Goal: Task Accomplishment & Management: Use online tool/utility

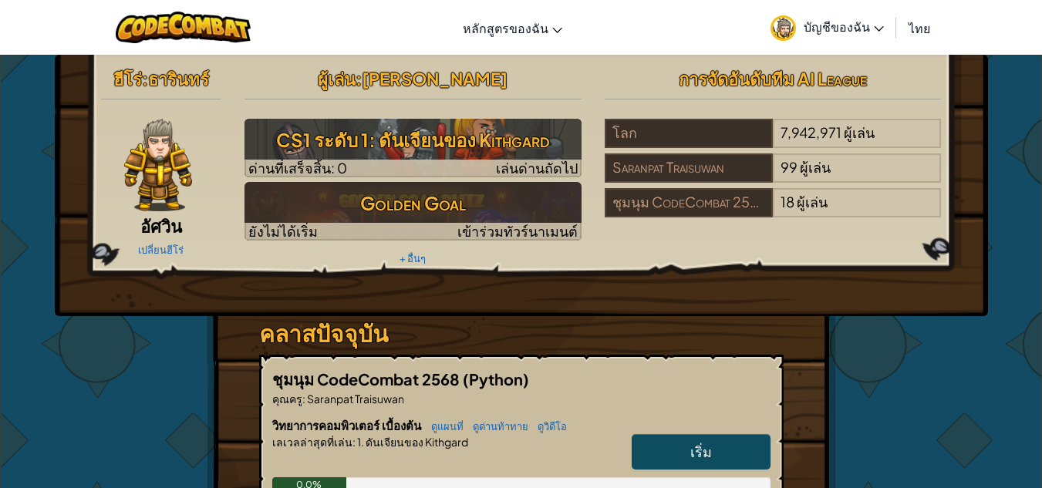
click at [743, 448] on link "เริ่ม" at bounding box center [701, 451] width 139 height 35
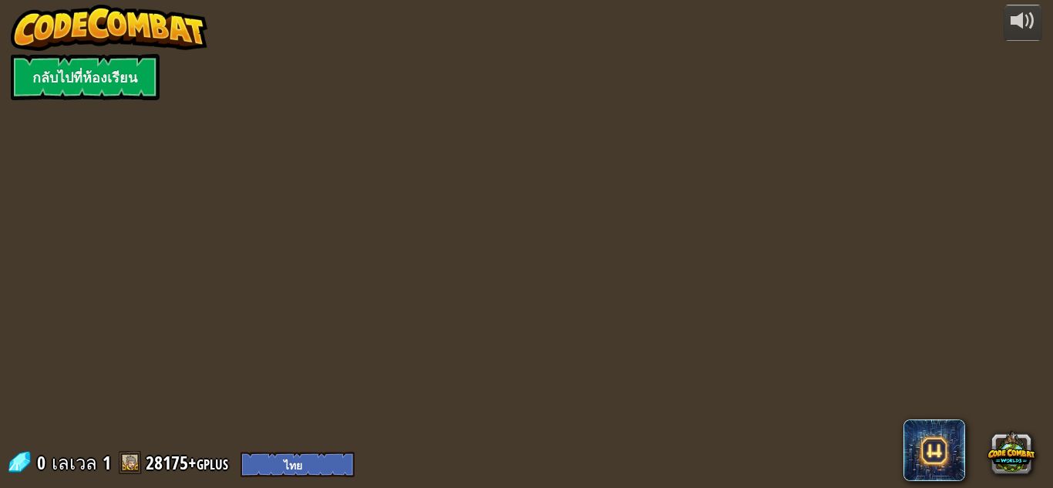
select select "th"
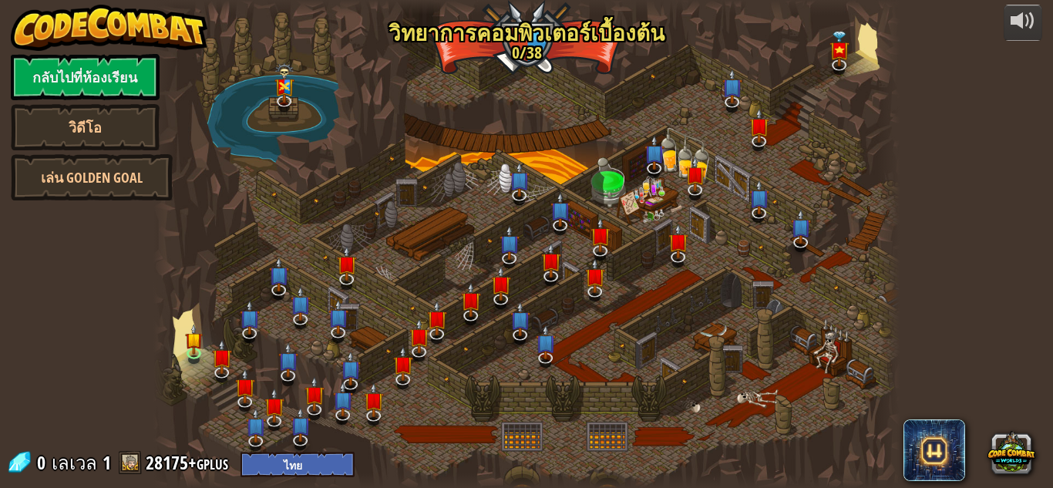
select select "th"
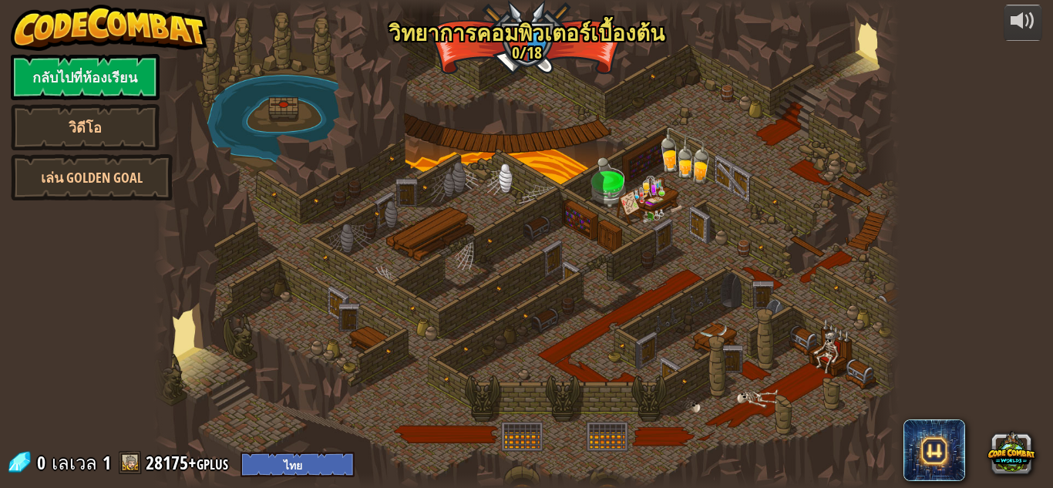
select select "th"
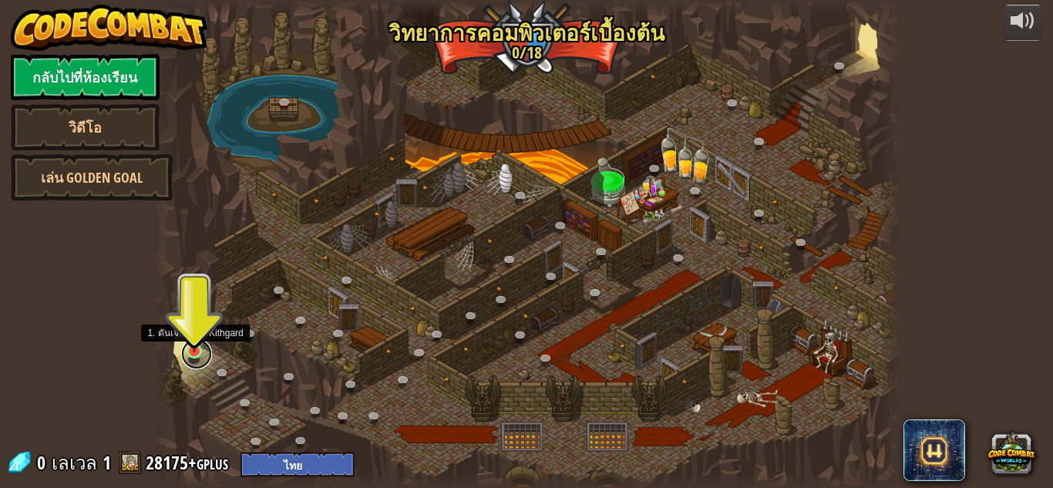
click at [188, 353] on link at bounding box center [196, 354] width 31 height 31
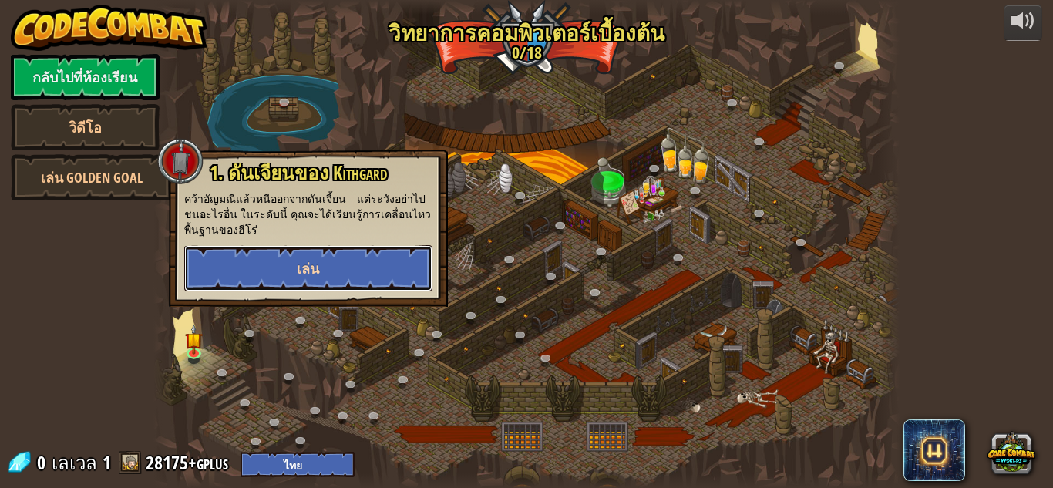
click at [219, 263] on button "เล่น" at bounding box center [308, 268] width 248 height 46
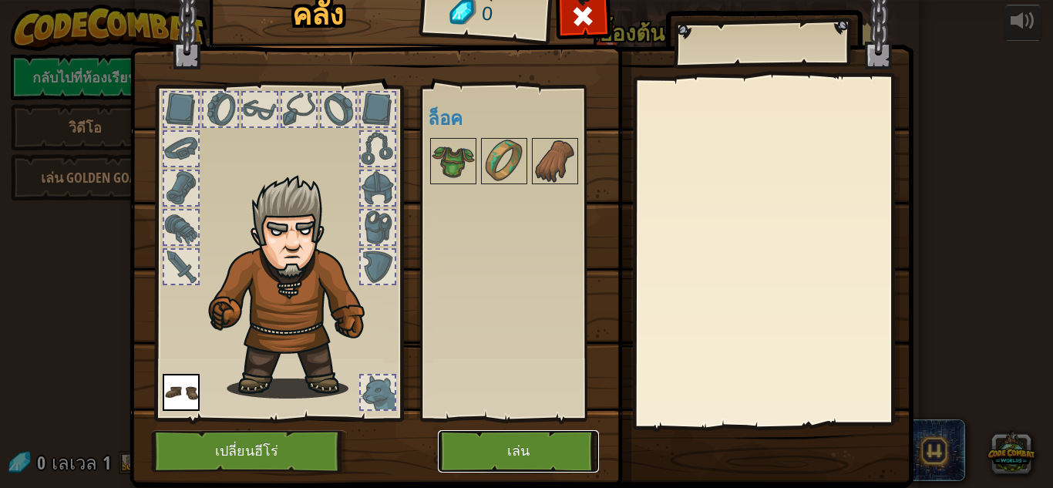
click at [489, 442] on button "เล่น" at bounding box center [518, 451] width 161 height 42
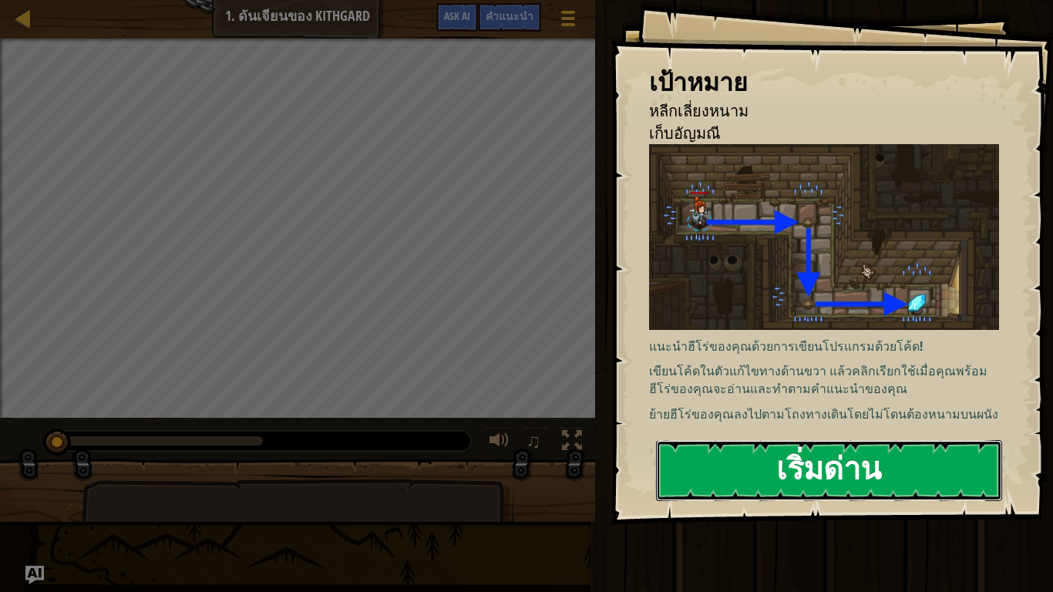
click at [955, 459] on button "เริ่มด่าน" at bounding box center [829, 470] width 346 height 61
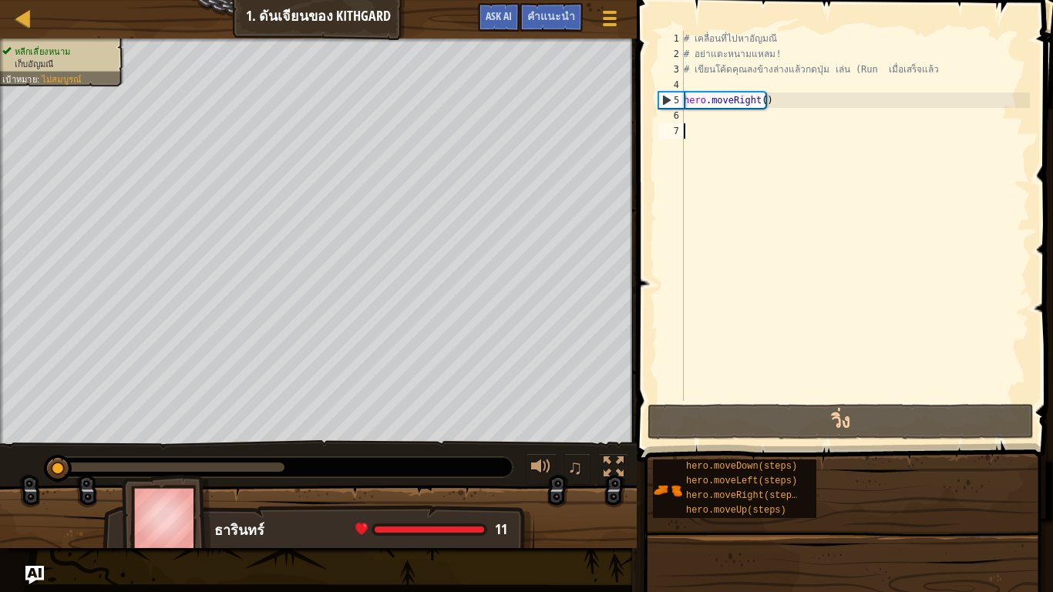
click at [752, 120] on div "# เคลื่อนที่ไปหาอัญมณี # อย่าแตะหนามแหลม! # เขียนโค้ดคุณลงข้างล่างแล้วกดปุ่ม เล…" at bounding box center [855, 231] width 349 height 401
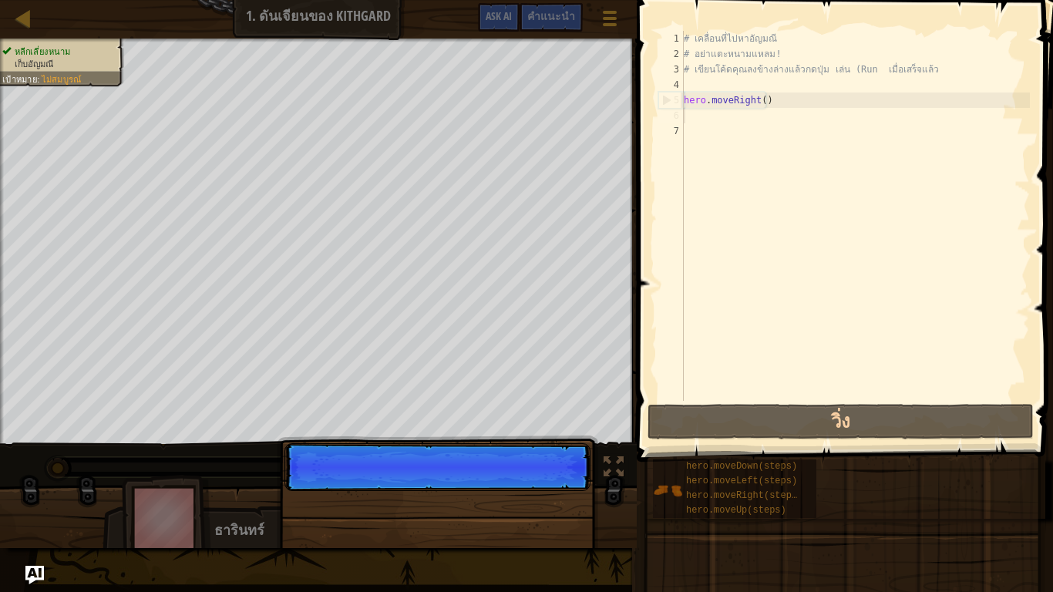
click at [737, 123] on div "# เคลื่อนที่ไปหาอัญมณี # อย่าแตะหนามแหลม! # เขียนโค้ดคุณลงข้างล่างแล้วกดปุ่ม เล…" at bounding box center [855, 231] width 349 height 401
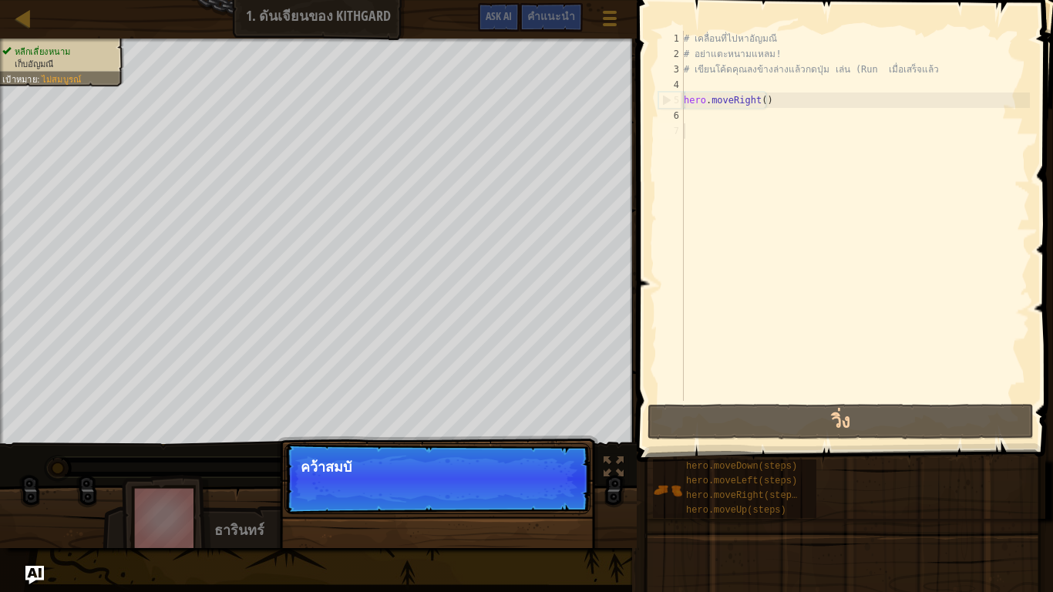
click at [741, 119] on div "# เคลื่อนที่ไปหาอัญมณี # อย่าแตะหนามแหลม! # เขียนโค้ดคุณลงข้างล่างแล้วกดปุ่ม เล…" at bounding box center [855, 231] width 349 height 401
click at [743, 118] on div "# เคลื่อนที่ไปหาอัญมณี # อย่าแตะหนามแหลม! # เขียนโค้ดคุณลงข้างล่างแล้วกดปุ่ม เล…" at bounding box center [855, 231] width 349 height 401
click at [768, 187] on div "# เคลื่อนที่ไปหาอัญมณี # อย่าแตะหนามแหลม! # เขียนโค้ดคุณลงข้างล่างแล้วกดปุ่ม เล…" at bounding box center [855, 231] width 349 height 401
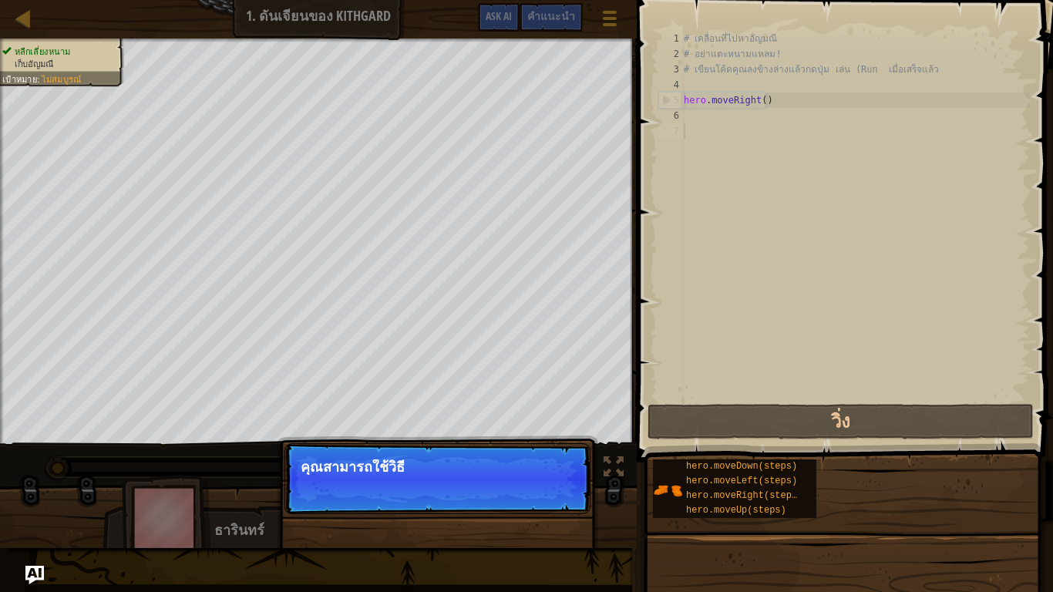
click at [713, 119] on div "# เคลื่อนที่ไปหาอัญมณี # อย่าแตะหนามแหลม! # เขียนโค้ดคุณลงข้างล่างแล้วกดปุ่ม เล…" at bounding box center [855, 231] width 349 height 401
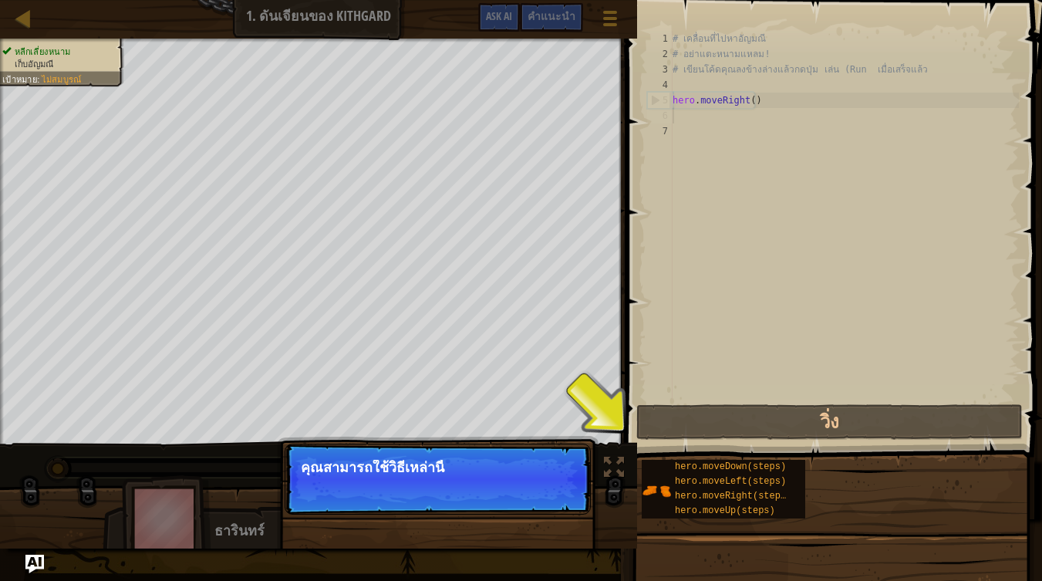
click at [712, 120] on div "# เคลื่อนที่ไปหาอัญมณี # อย่าแตะหนามแหลม! # เขียนโค้ดคุณลงข้างล่างแล้วกดปุ่ม เล…" at bounding box center [843, 231] width 349 height 401
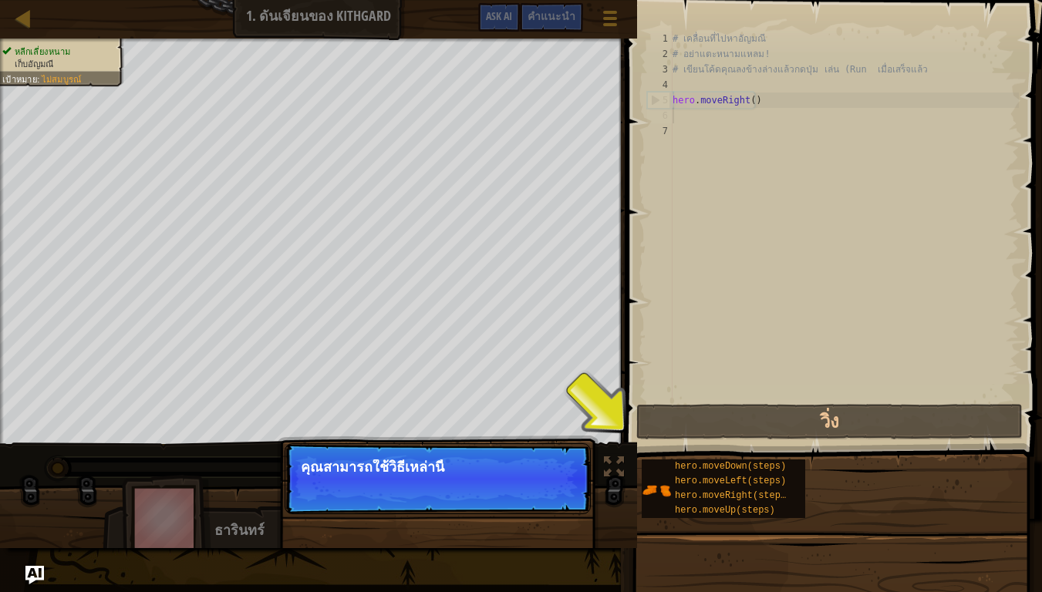
click at [710, 121] on div "# เคลื่อนที่ไปหาอัญมณี # อย่าแตะหนามแหลม! # เขียนโค้ดคุณลงข้างล่างแล้วกดปุ่ม เล…" at bounding box center [843, 231] width 349 height 401
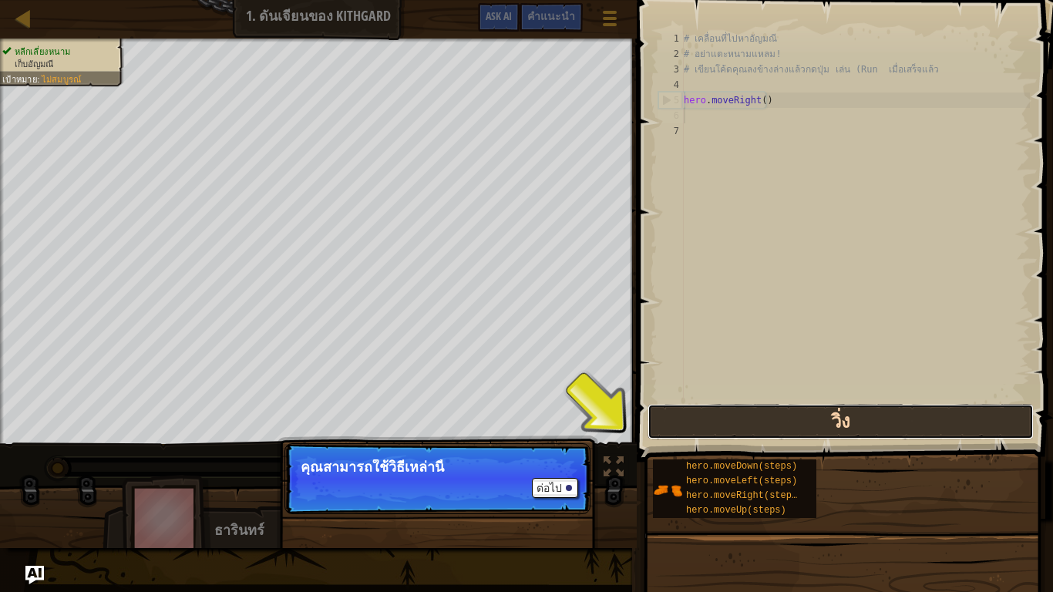
click at [834, 424] on button "วิ่ง" at bounding box center [841, 421] width 386 height 35
click at [709, 439] on button "วิ่ง" at bounding box center [841, 421] width 386 height 35
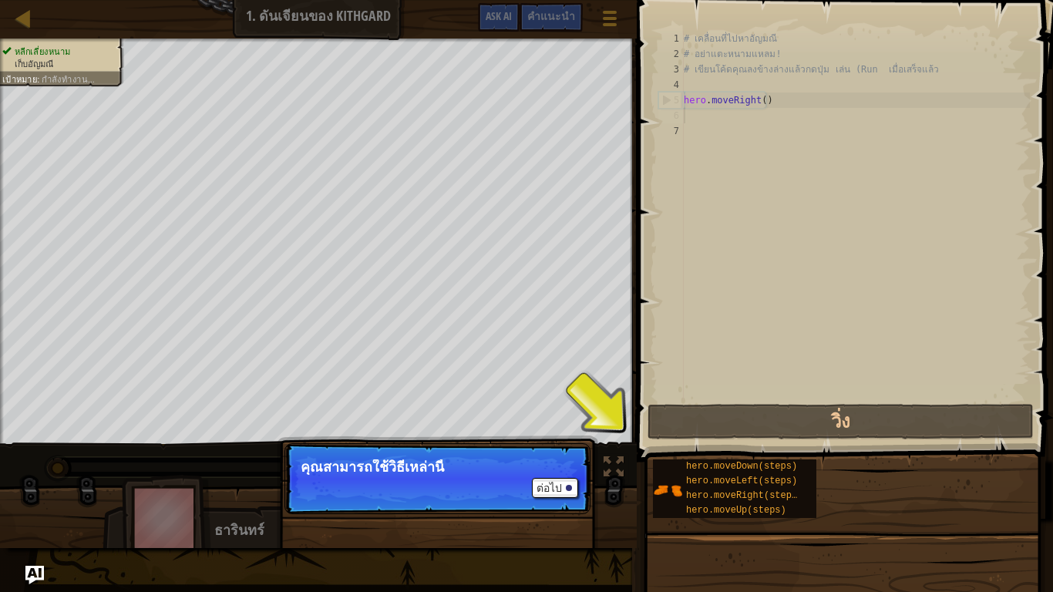
click at [529, 487] on p "ต่อไป คุณสามารถใช้วิธีเหล่านี้" at bounding box center [438, 478] width 306 height 71
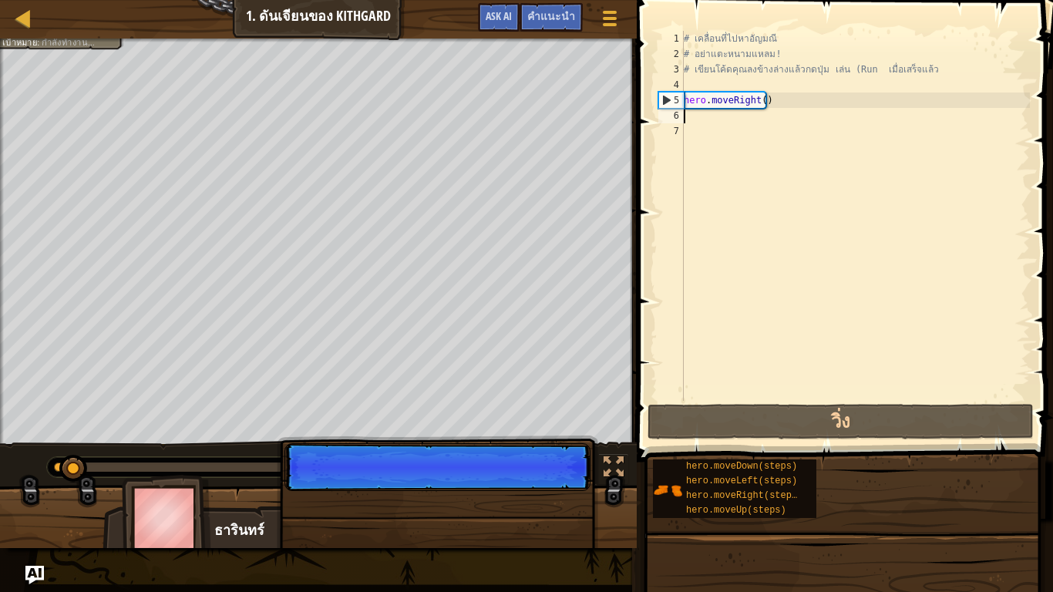
scroll to position [7, 0]
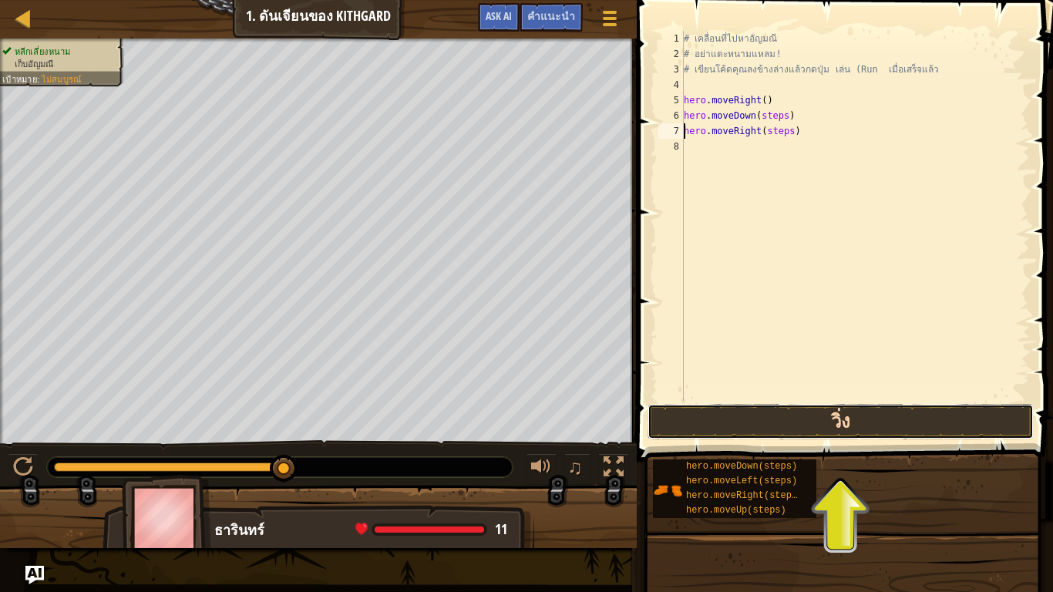
click at [847, 421] on button "วิ่ง" at bounding box center [841, 421] width 386 height 35
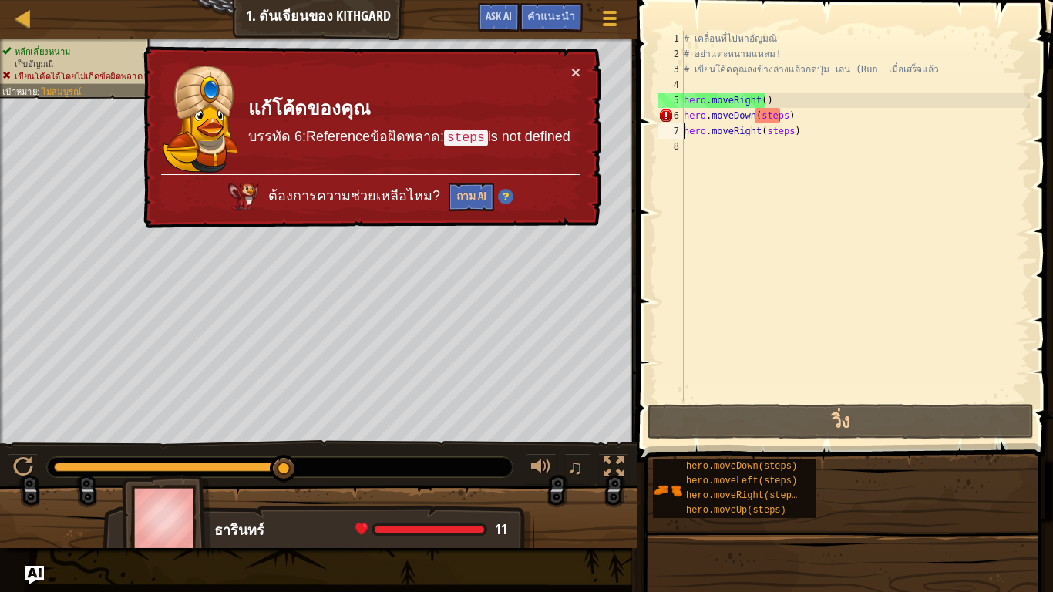
click at [782, 118] on div "# เคลื่อนที่ไปหาอัญมณี # อย่าแตะหนามแหลม! # เขียนโค้ดคุณลงข้างล่างแล้วกดปุ่ม เล…" at bounding box center [855, 231] width 349 height 401
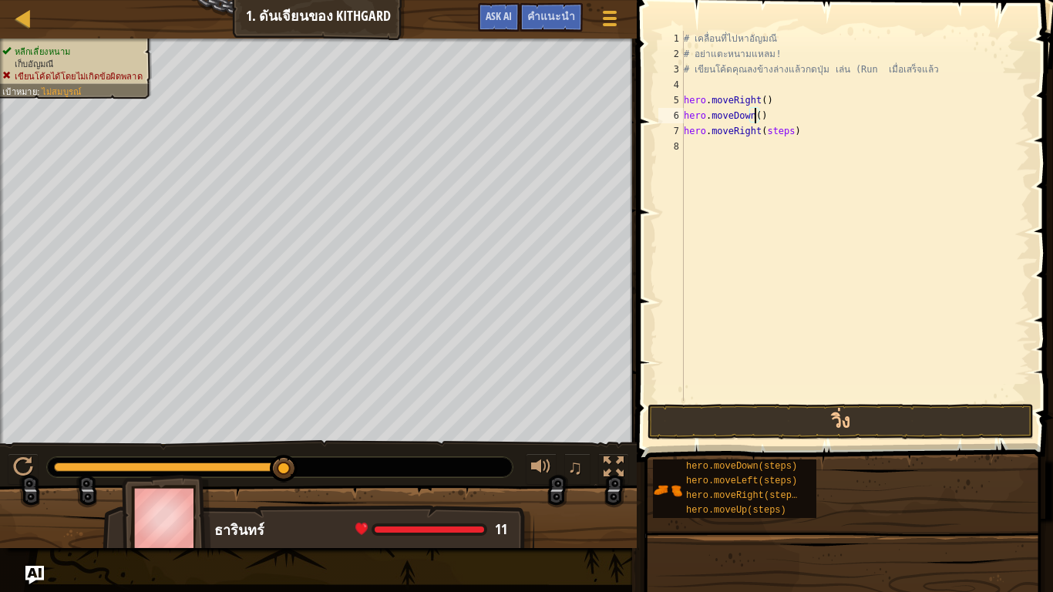
click at [784, 129] on div "# เคลื่อนที่ไปหาอัญมณี # อย่าแตะหนามแหลม! # เขียนโค้ดคุณลงข้างล่างแล้วกดปุ่ม เล…" at bounding box center [855, 231] width 349 height 401
type textarea "hero.moveRight()"
drag, startPoint x: 721, startPoint y: 410, endPoint x: 709, endPoint y: 416, distance: 12.8
click at [713, 413] on button "วิ่ง" at bounding box center [841, 421] width 386 height 35
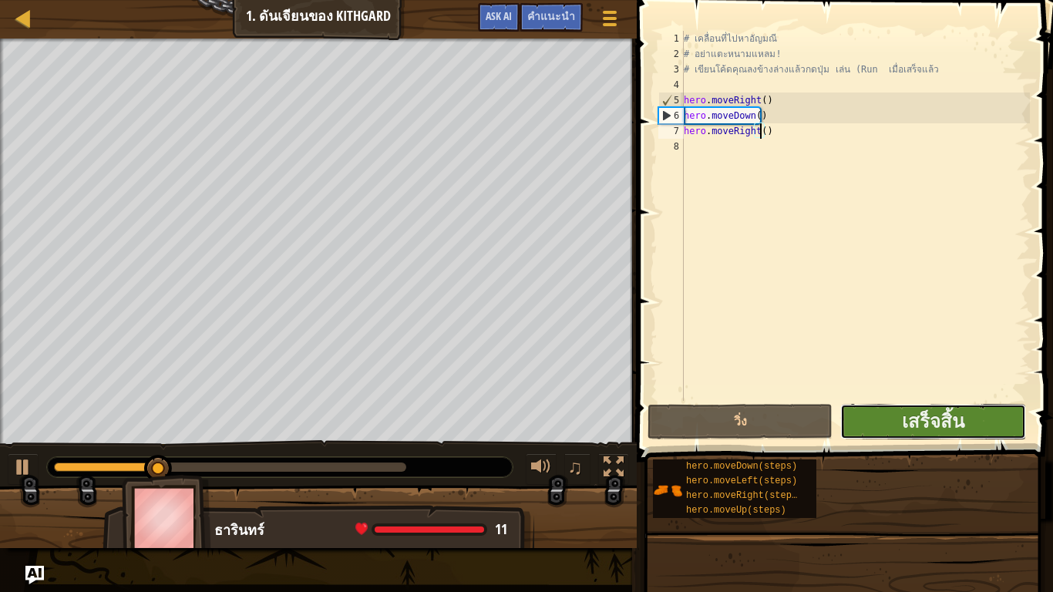
click at [875, 421] on button "เสร็จสิ้น" at bounding box center [933, 421] width 185 height 35
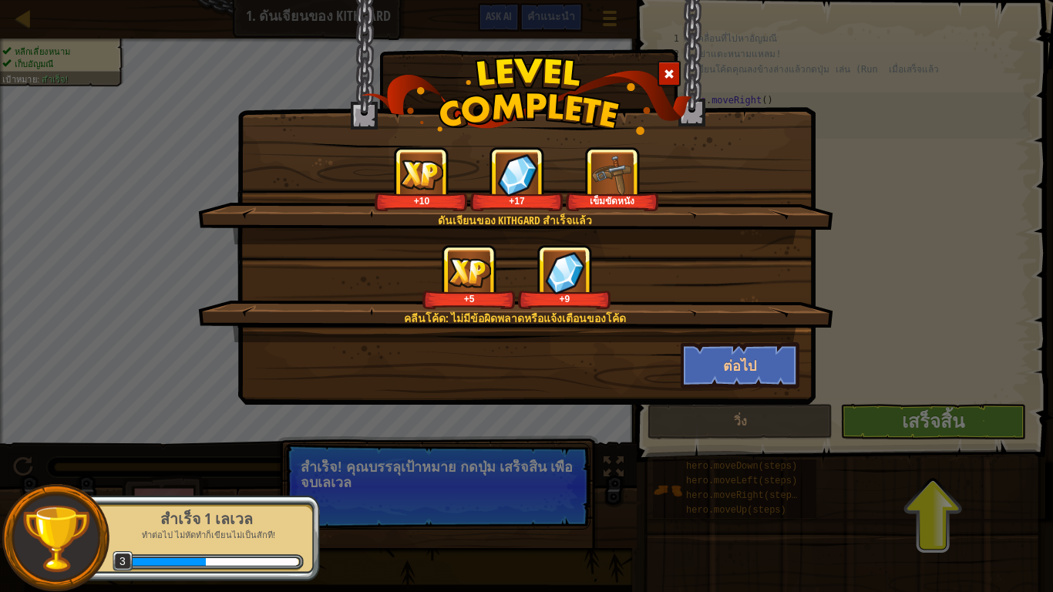
click at [900, 427] on div "ดันเจียนของ Kithgard สำเร็จแล้ว +10 +17 เข็มขัดหนัง คลีนโค้ด: ไม่มีข้อผิดพลาดหร…" at bounding box center [526, 296] width 1053 height 592
click at [733, 374] on button "ต่อไป" at bounding box center [741, 365] width 120 height 46
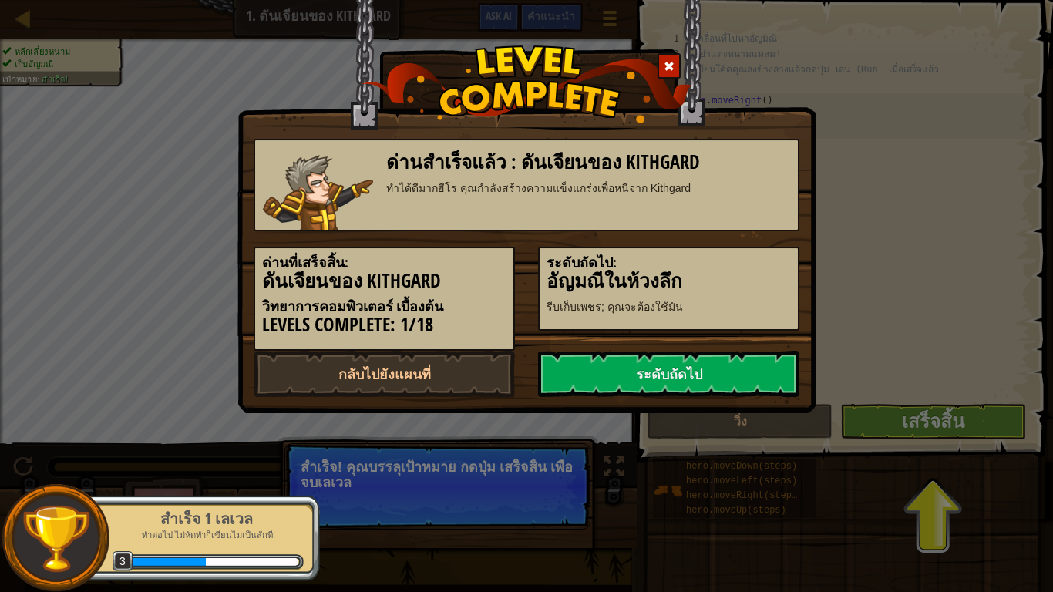
click at [733, 374] on link "ระดับถัดไป" at bounding box center [668, 374] width 261 height 46
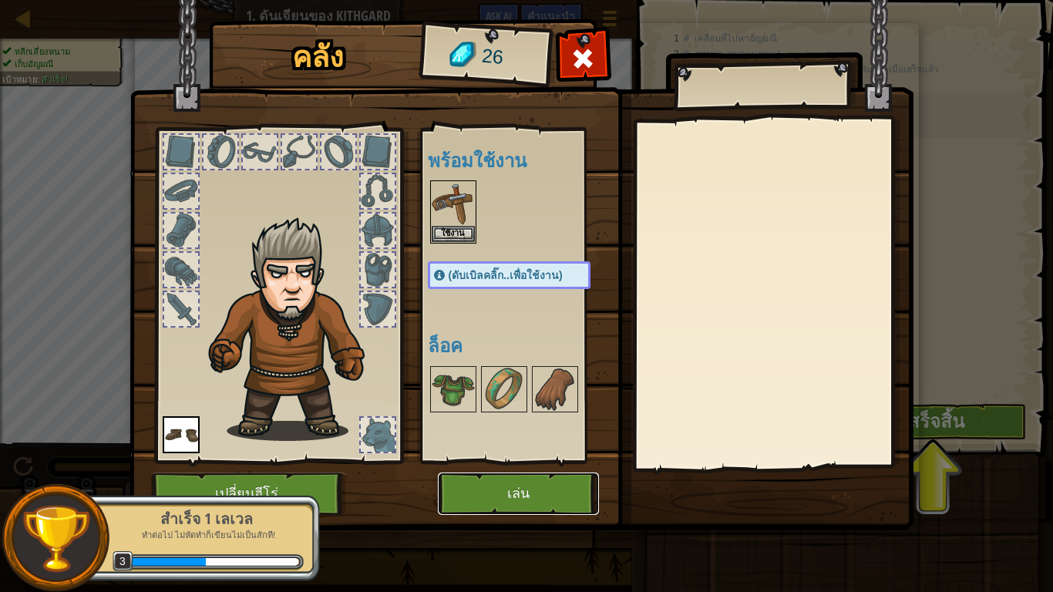
click at [522, 487] on button "เล่น" at bounding box center [518, 494] width 161 height 42
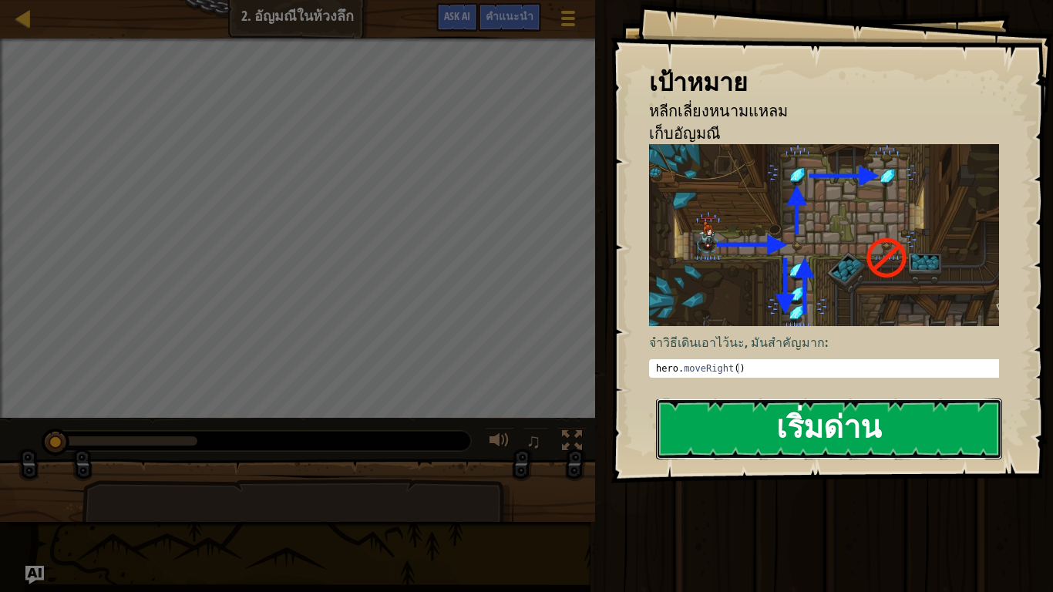
click at [710, 426] on button "เริ่มด่าน" at bounding box center [829, 429] width 346 height 61
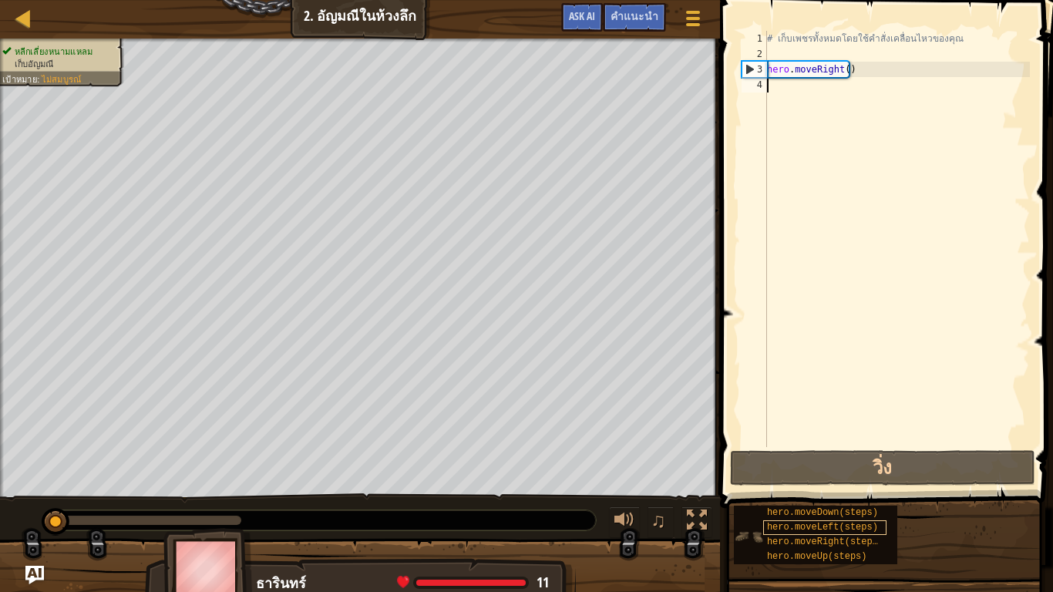
click at [803, 487] on div "hero.moveDown(steps) hero.moveLeft(steps) hero.moveRight(steps) hero.moveUp(ste…" at bounding box center [887, 535] width 309 height 60
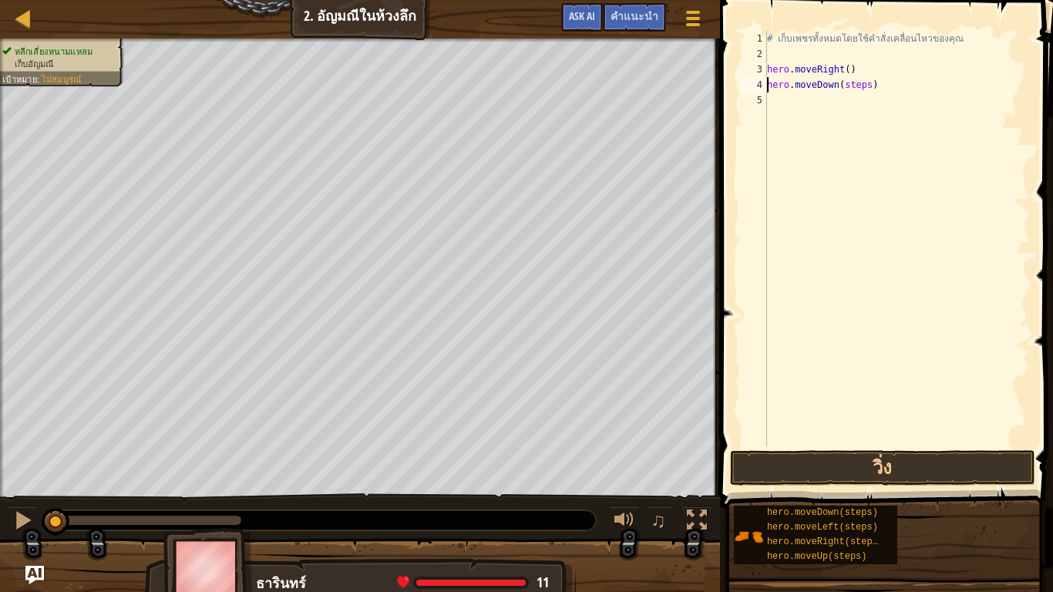
click at [863, 84] on div "# เก็บเพชรทั้งหมดโดยใช้คำสั่งเคลื่อนไหวของคุณ hero . moveRight ( ) hero . moveD…" at bounding box center [897, 254] width 266 height 447
type textarea "hero.moveDown()"
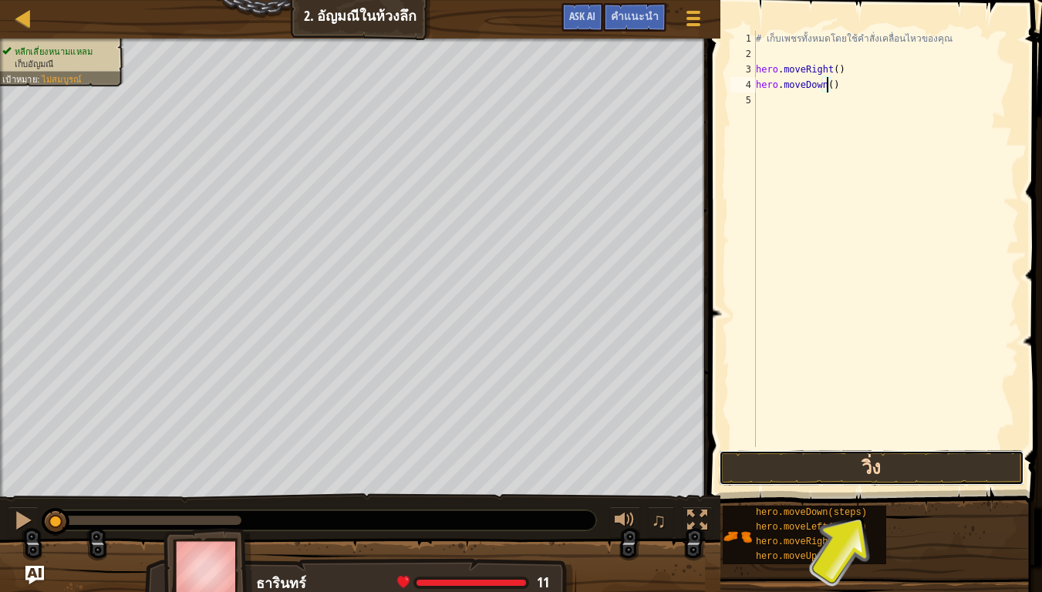
click at [898, 463] on button "วิ่ง" at bounding box center [871, 467] width 305 height 35
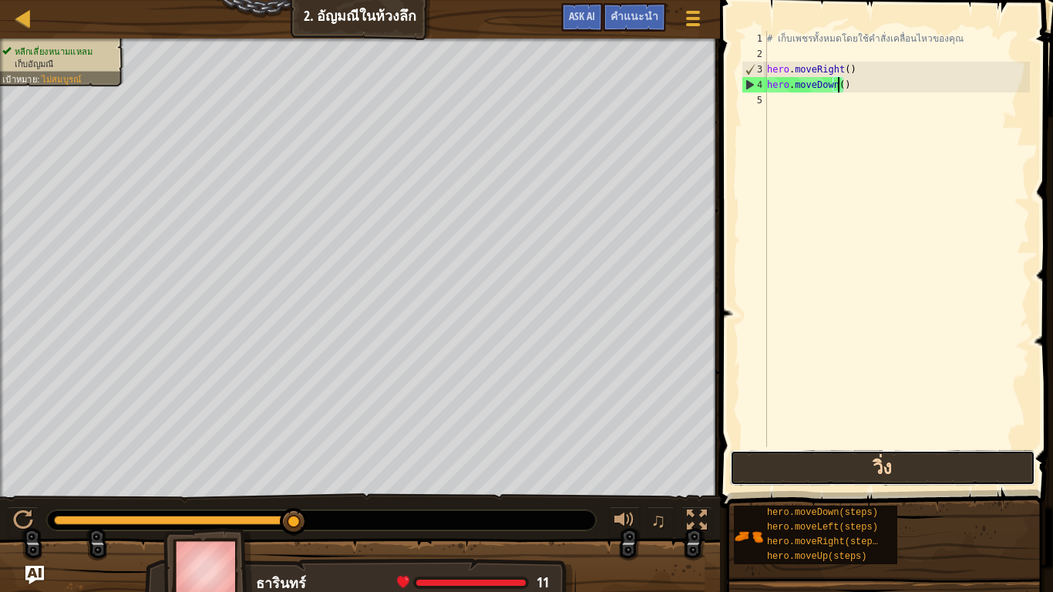
click at [925, 475] on button "วิ่ง" at bounding box center [882, 467] width 305 height 35
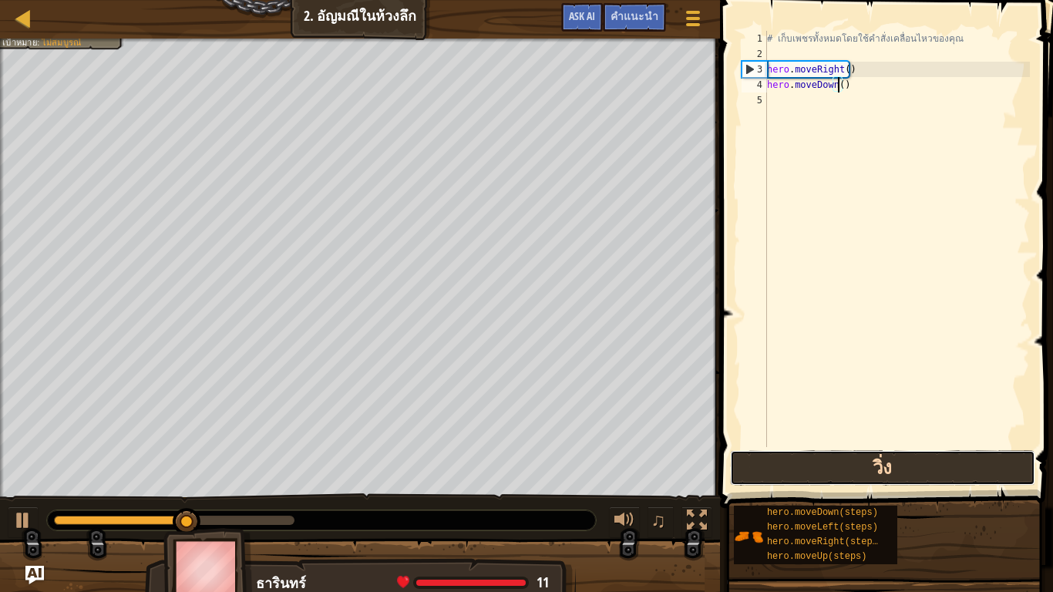
click at [753, 460] on button "วิ่ง" at bounding box center [882, 467] width 305 height 35
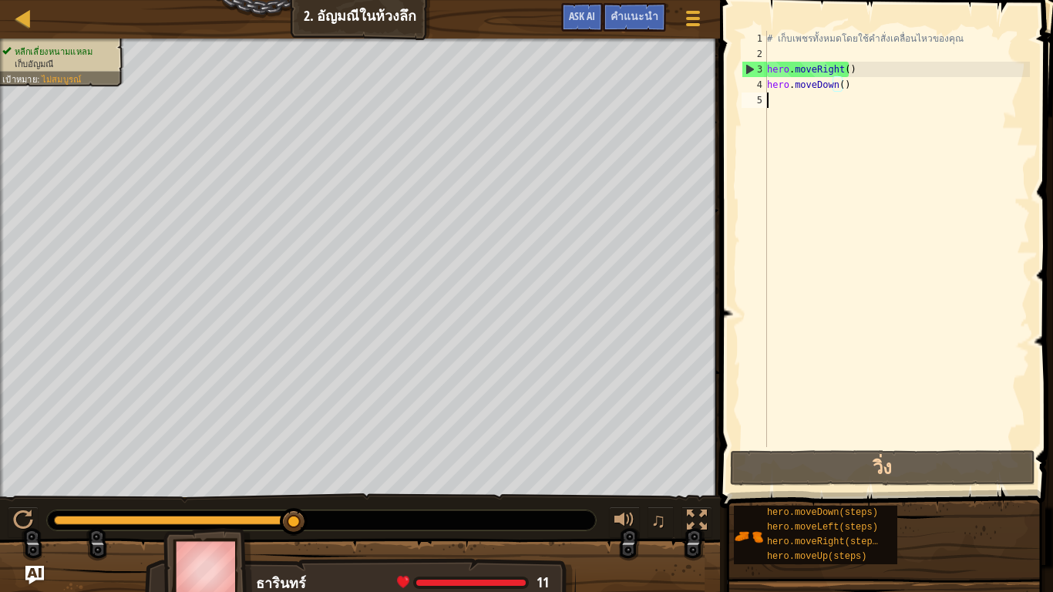
click at [773, 103] on div "# เก็บเพชรทั้งหมดโดยใช้คำสั่งเคลื่อนไหวของคุณ hero . moveRight ( ) hero . moveD…" at bounding box center [897, 254] width 266 height 447
type textarea "h"
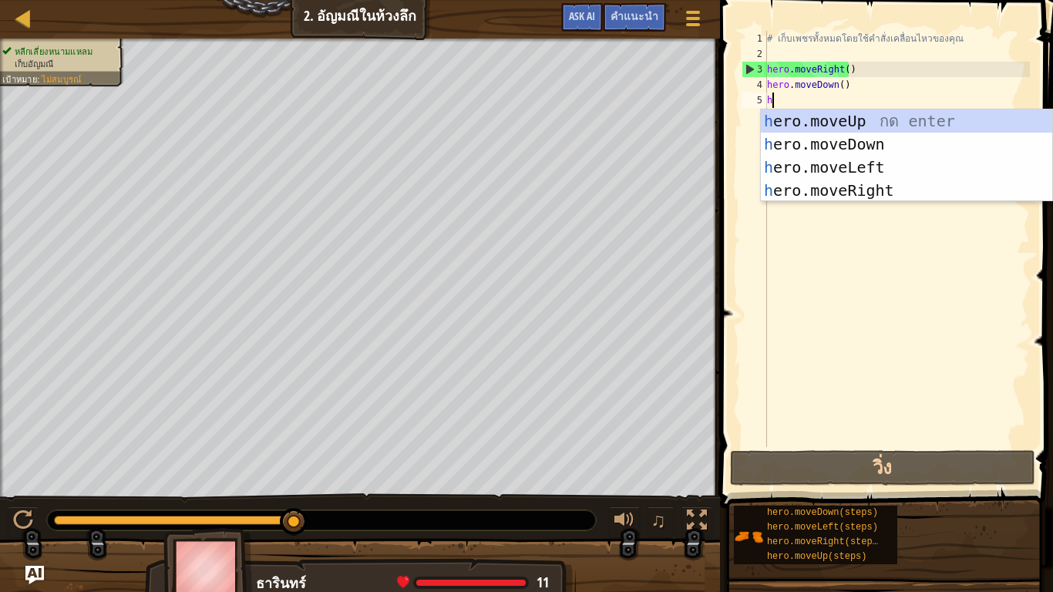
scroll to position [7, 0]
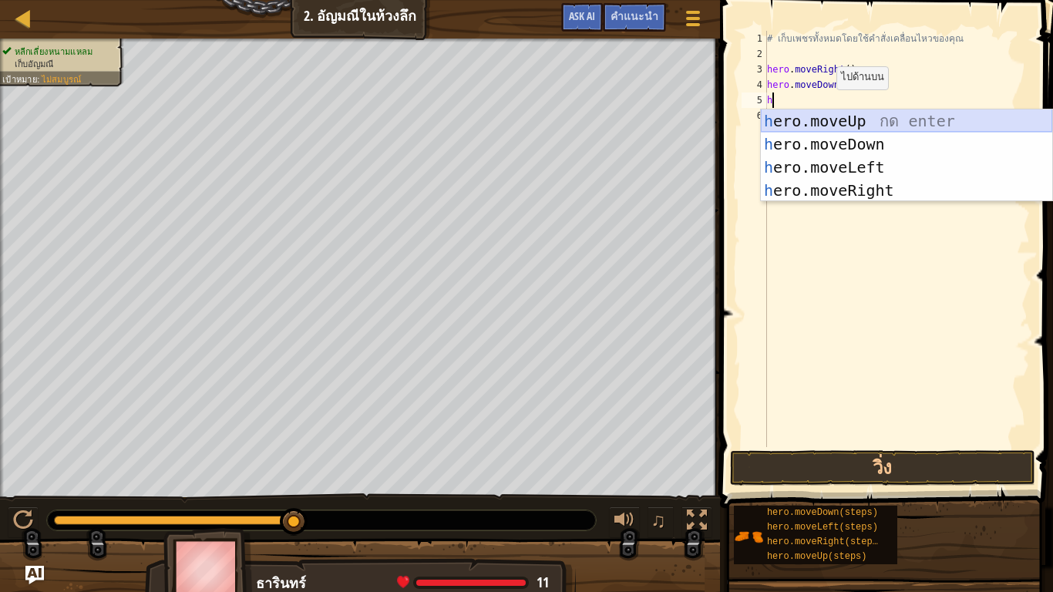
click at [834, 130] on div "h ero.moveUp กด enter h ero.moveDown กด enter h ero.moveLeft กด enter h ero.mov…" at bounding box center [906, 178] width 291 height 139
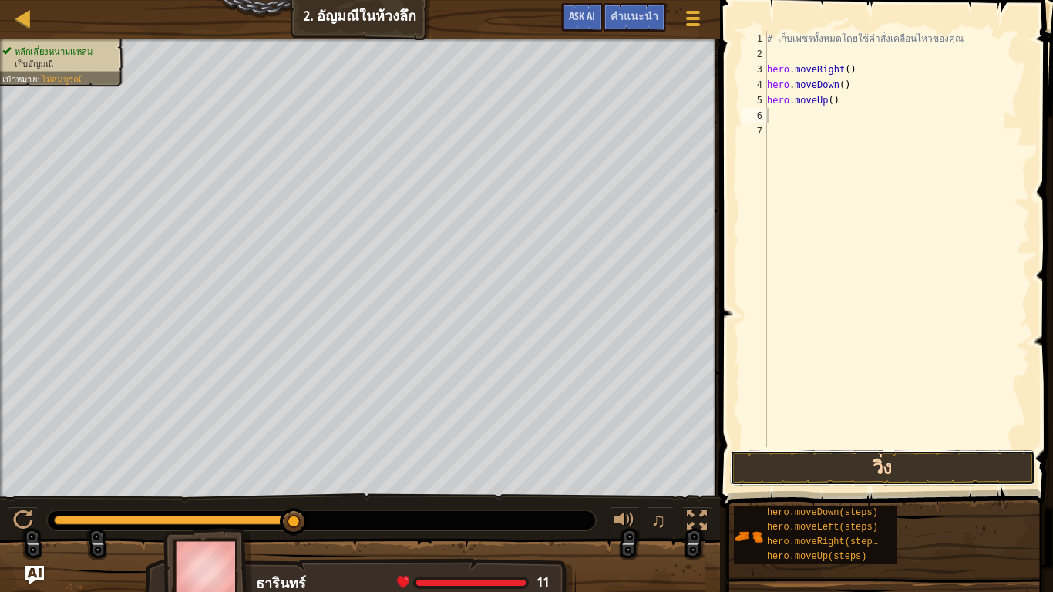
click at [777, 463] on button "วิ่ง" at bounding box center [882, 467] width 305 height 35
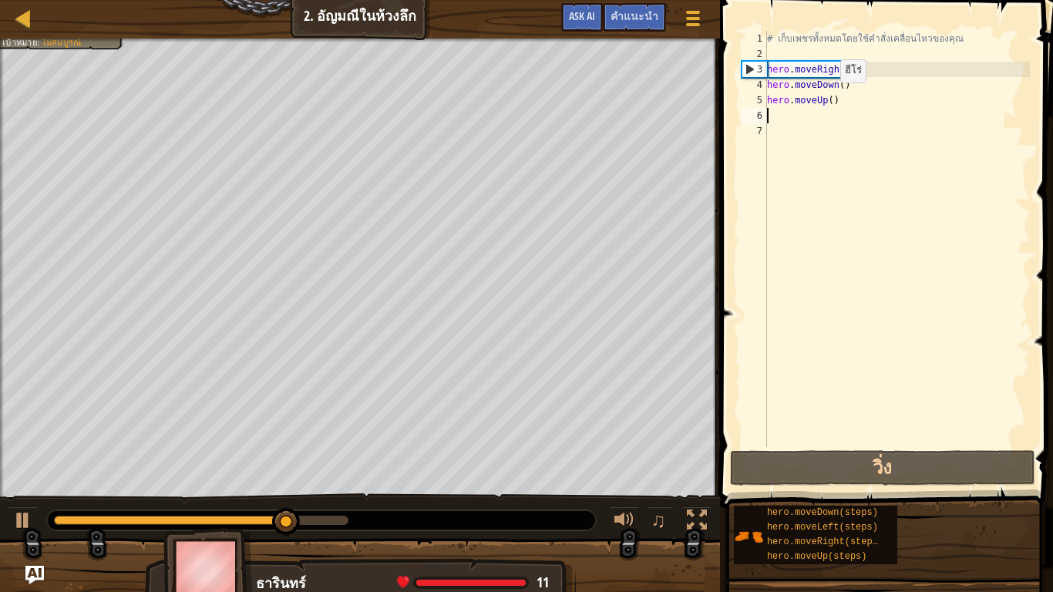
click at [827, 98] on div "# เก็บเพชรทั้งหมดโดยใช้คำสั่งเคลื่อนไหวของคุณ hero . moveRight ( ) hero . moveD…" at bounding box center [897, 254] width 266 height 447
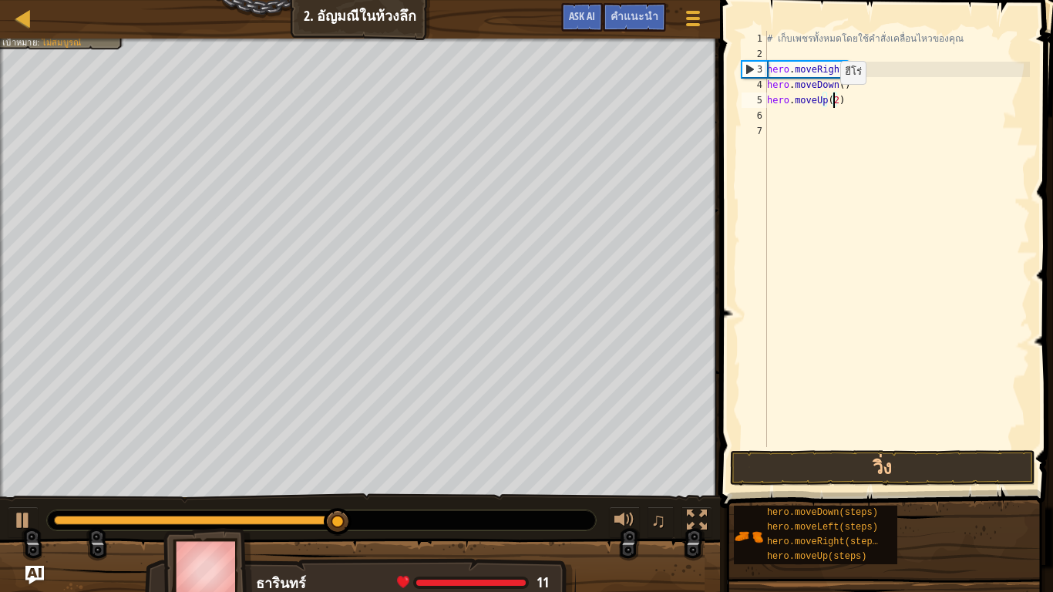
scroll to position [7, 5]
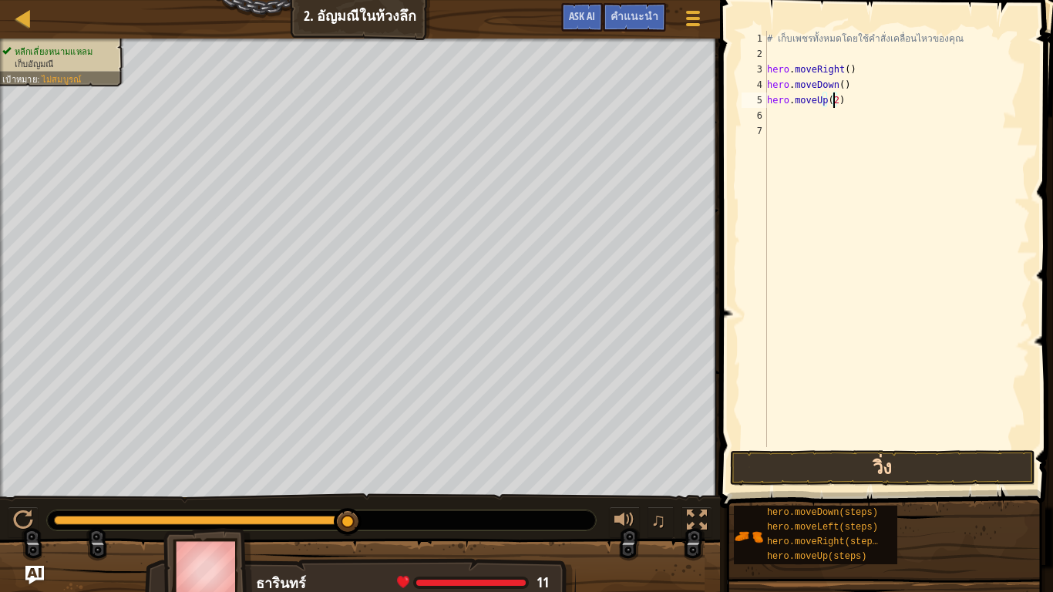
type textarea "hero.moveUp(2)"
click at [754, 451] on button "วิ่ง" at bounding box center [882, 467] width 305 height 35
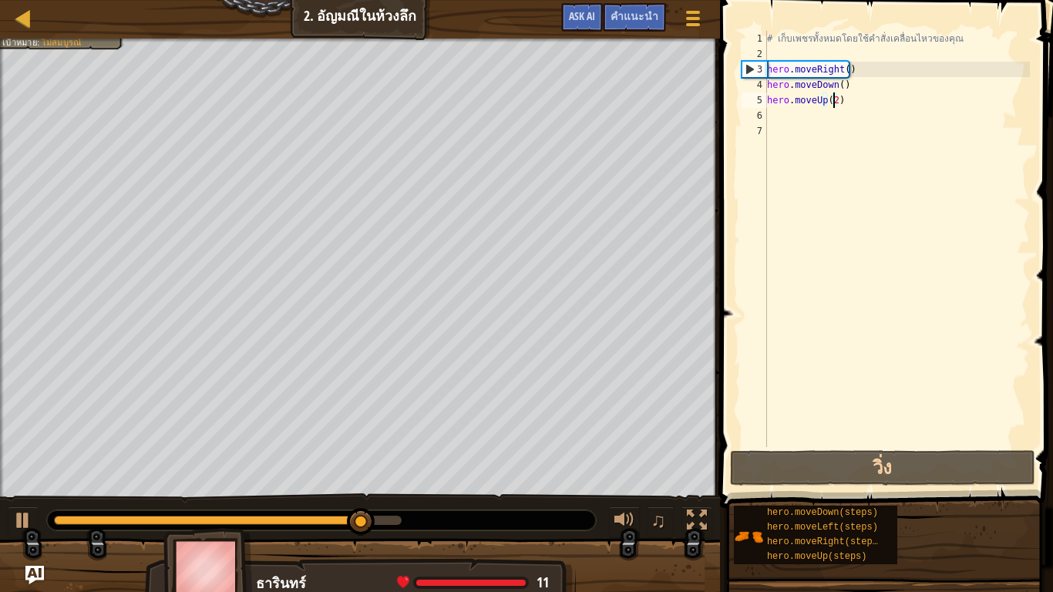
click at [773, 111] on div "# เก็บเพชรทั้งหมดโดยใช้คำสั่งเคลื่อนไหวของคุณ hero . moveRight ( ) hero . moveD…" at bounding box center [897, 254] width 266 height 447
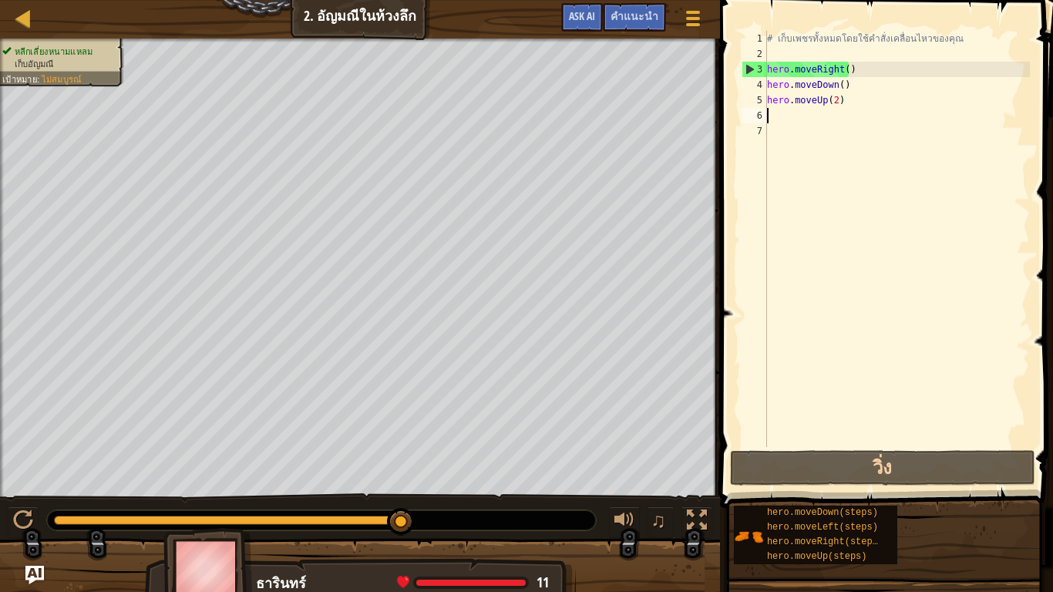
type textarea "h"
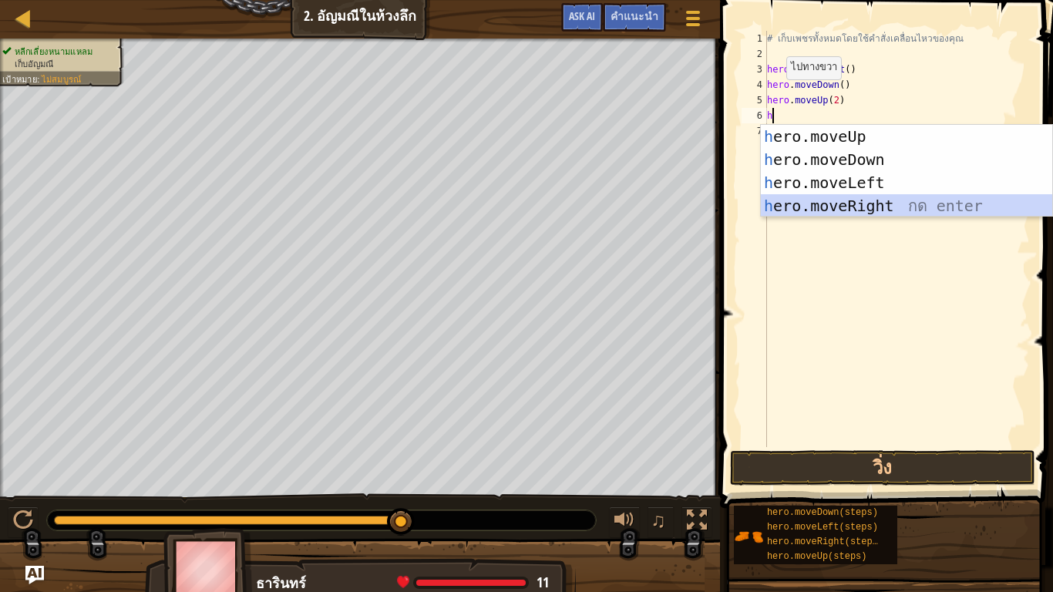
click at [952, 211] on div "h ero.moveUp กด enter h ero.moveDown กด enter h ero.moveLeft กด enter h ero.mov…" at bounding box center [906, 194] width 291 height 139
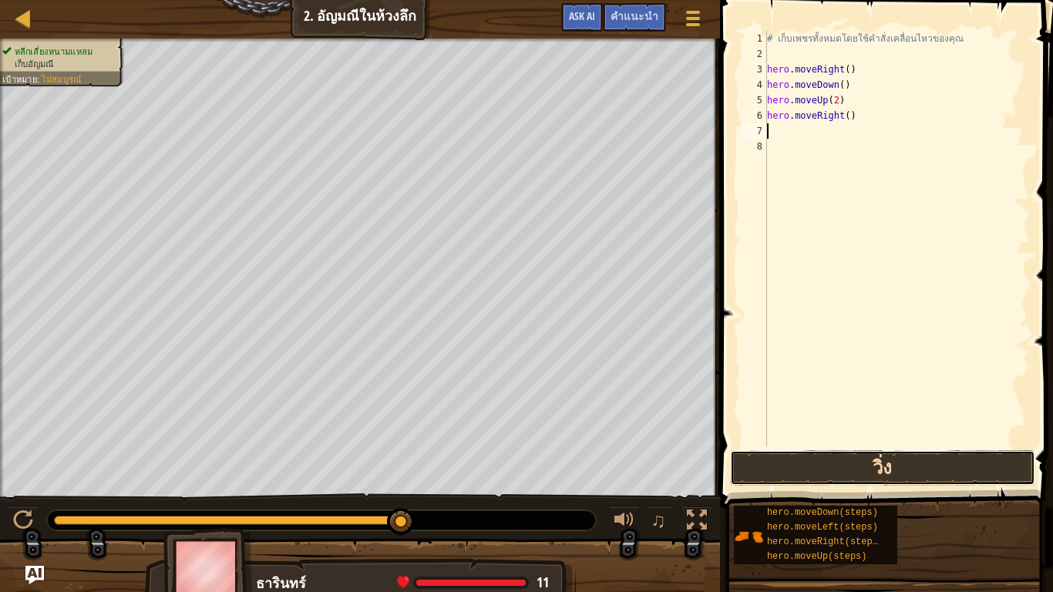
click at [977, 454] on button "วิ่ง" at bounding box center [882, 467] width 305 height 35
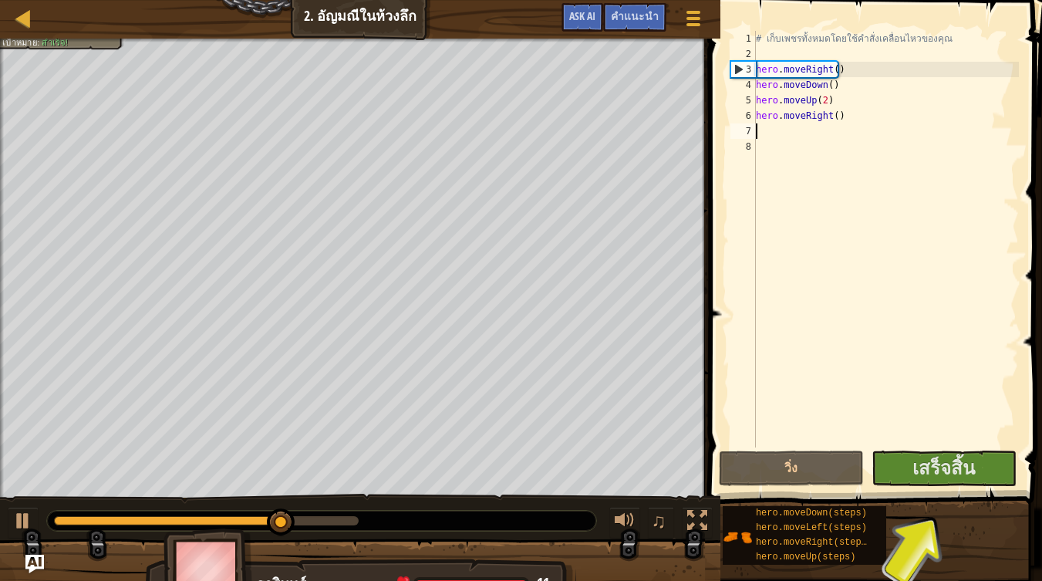
click at [777, 134] on div "# เก็บเพชรทั้งหมดโดยใช้คำสั่งเคลื่อนไหวของคุณ hero . moveRight ( ) hero . moveD…" at bounding box center [886, 254] width 266 height 447
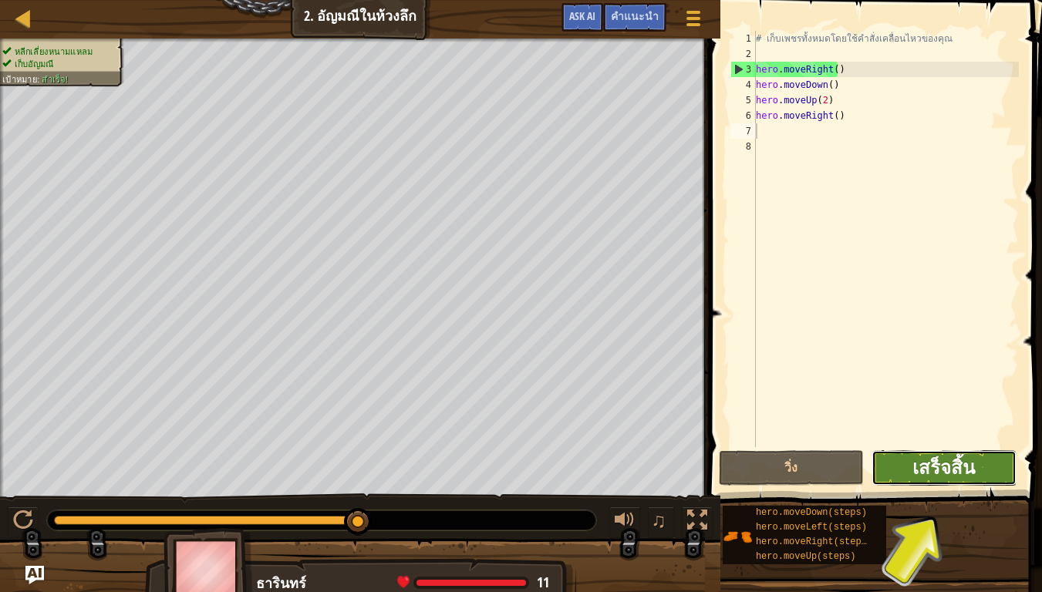
click at [961, 463] on span "เสร็จสิ้น" at bounding box center [943, 467] width 62 height 25
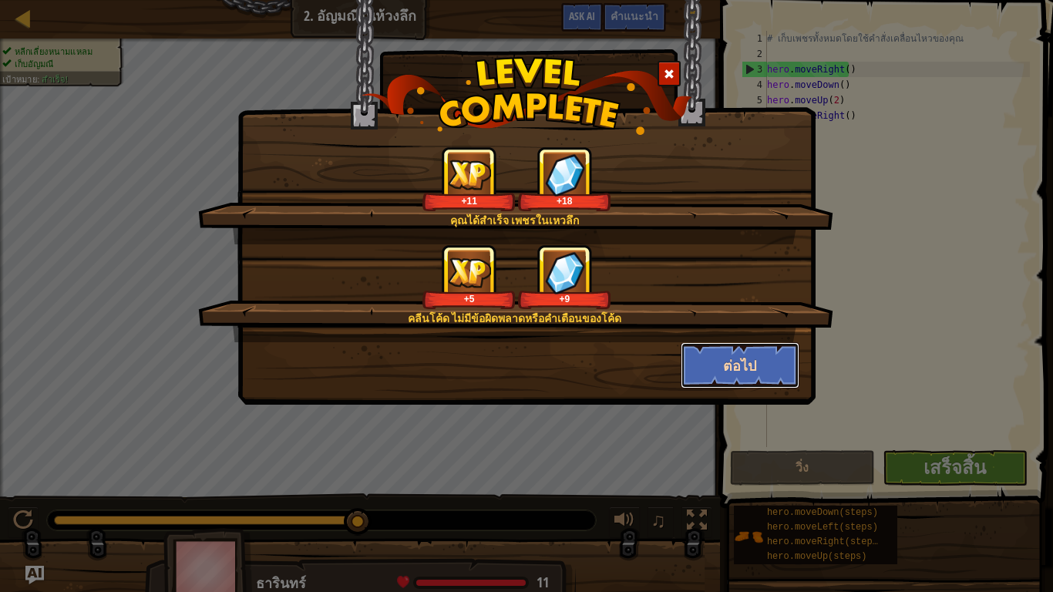
click at [746, 357] on button "ต่อไป" at bounding box center [741, 365] width 120 height 46
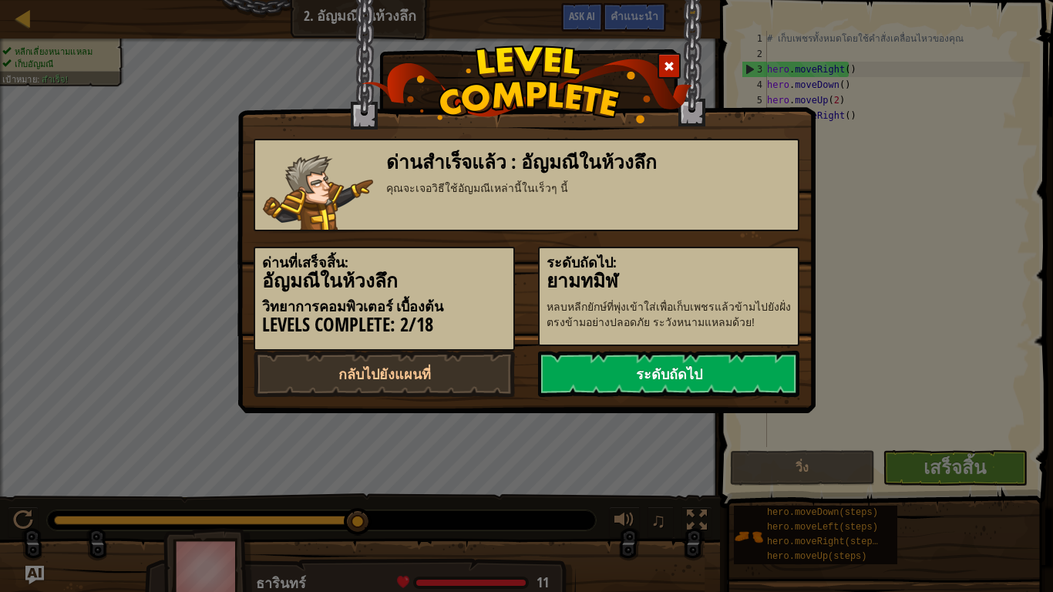
click at [754, 376] on link "ระดับถัดไป" at bounding box center [668, 374] width 261 height 46
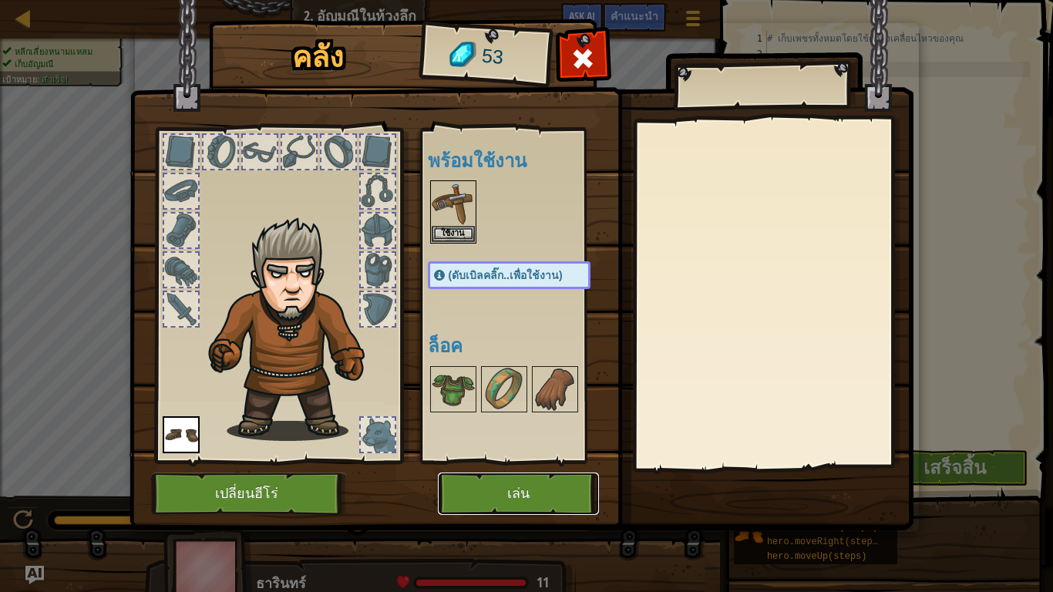
click at [521, 482] on button "เล่น" at bounding box center [518, 494] width 161 height 42
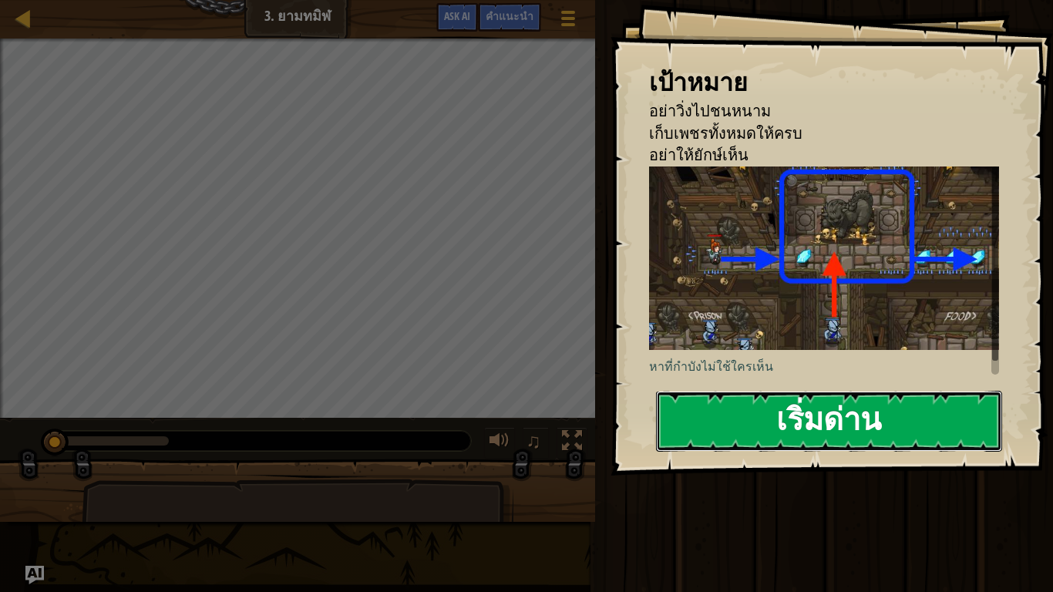
click at [748, 409] on button "เริ่มด่าน" at bounding box center [829, 421] width 346 height 61
